Goal: Task Accomplishment & Management: Use online tool/utility

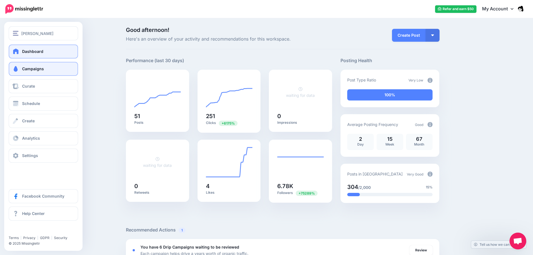
click at [20, 67] on link "Campaigns" at bounding box center [43, 69] width 69 height 14
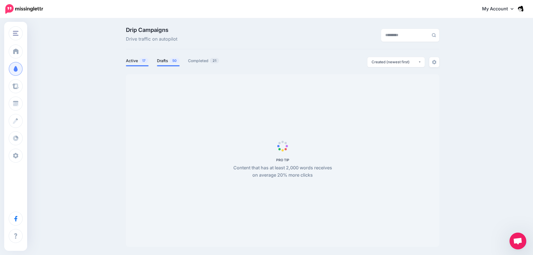
click at [163, 65] on span at bounding box center [168, 65] width 23 height 1
click at [167, 61] on link "Drafts 50" at bounding box center [168, 60] width 23 height 7
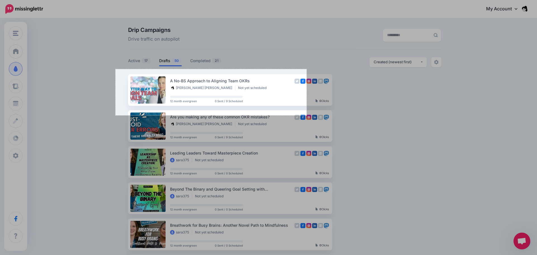
drag, startPoint x: 115, startPoint y: 69, endPoint x: 337, endPoint y: 144, distance: 233.9
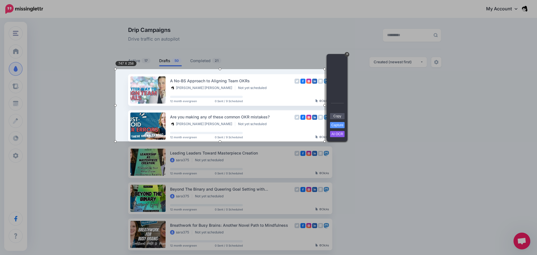
drag, startPoint x: 344, startPoint y: 144, endPoint x: 320, endPoint y: 139, distance: 25.2
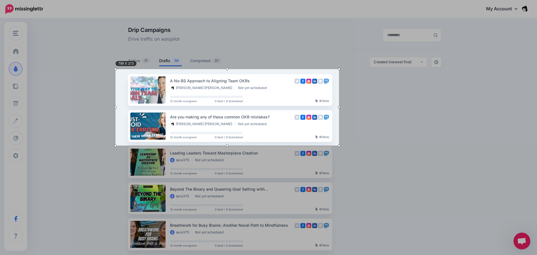
drag, startPoint x: 325, startPoint y: 141, endPoint x: 339, endPoint y: 145, distance: 15.1
click at [339, 145] on div at bounding box center [339, 145] width 3 height 3
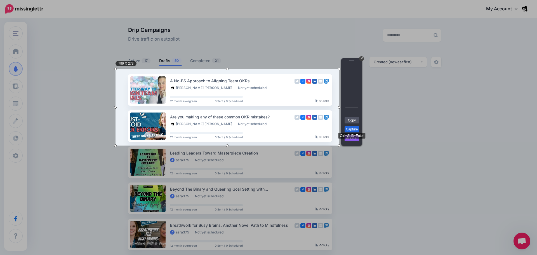
click at [354, 127] on link "Capture" at bounding box center [351, 129] width 15 height 6
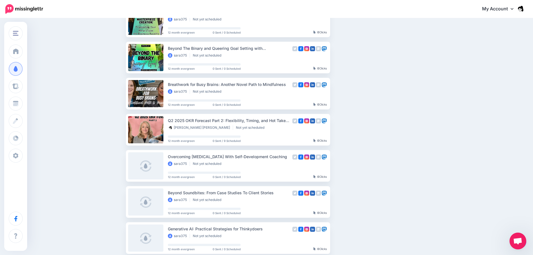
scroll to position [140, 0]
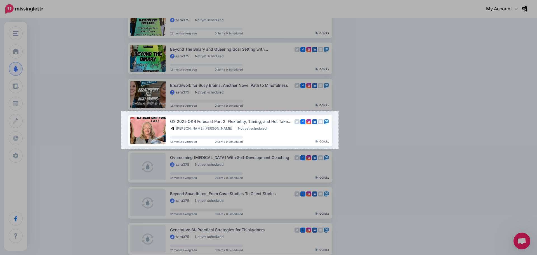
drag, startPoint x: 139, startPoint y: 111, endPoint x: 338, endPoint y: 149, distance: 202.6
click at [338, 149] on div "776 X 134" at bounding box center [268, 129] width 537 height 538
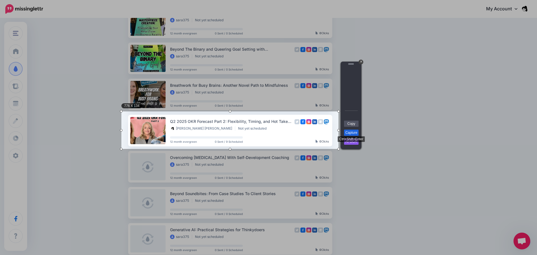
click at [353, 133] on link "Capture" at bounding box center [351, 132] width 15 height 6
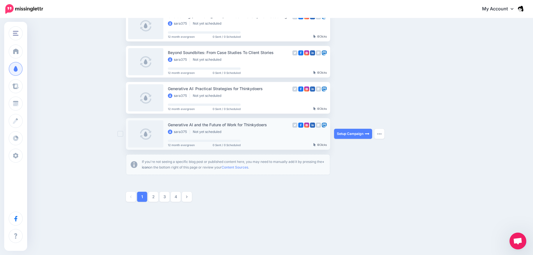
scroll to position [284, 0]
